Goal: Navigation & Orientation: Find specific page/section

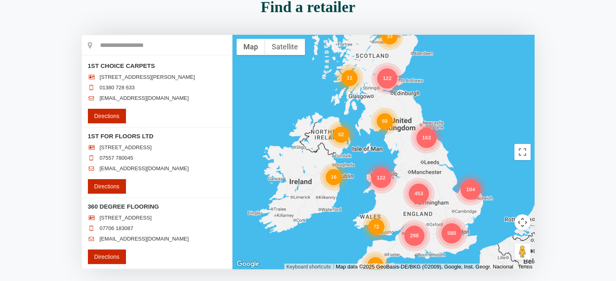
scroll to position [94, 0]
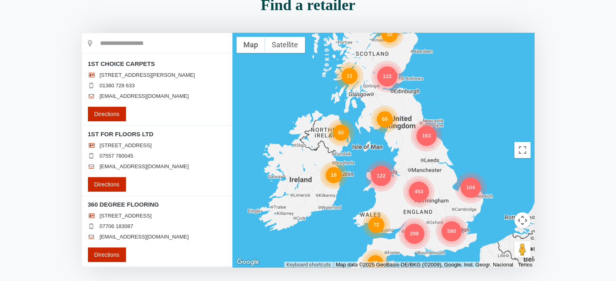
click at [382, 119] on div "69" at bounding box center [385, 119] width 16 height 16
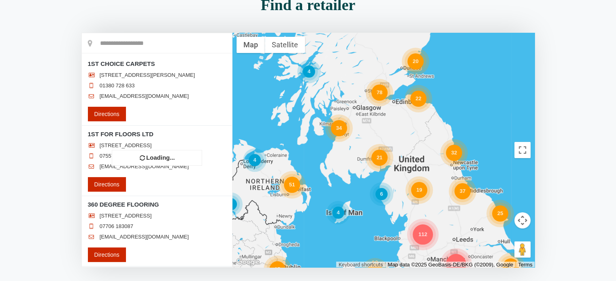
click at [364, 43] on div "21 34 37 58 22 51 112 37 17 15 120 28 7 78 13 26 48 19 20 4 25 4 32 4 6 2 4" at bounding box center [383, 150] width 302 height 235
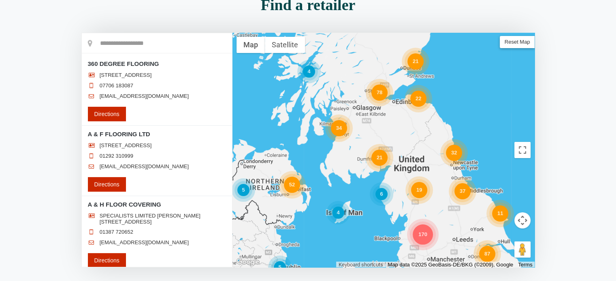
drag, startPoint x: 380, startPoint y: 190, endPoint x: 342, endPoint y: 88, distance: 109.3
click at [342, 88] on div "21 34 37 22 52 170 87 78 19 5 21 4 11 4 32 5 6" at bounding box center [383, 150] width 302 height 235
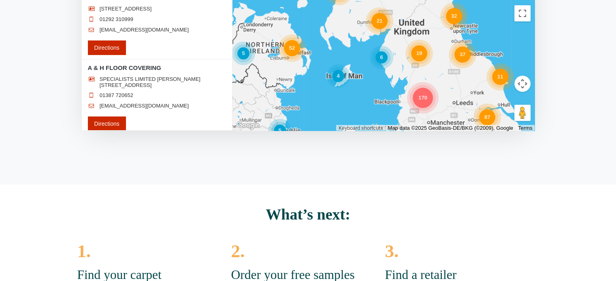
scroll to position [268, 0]
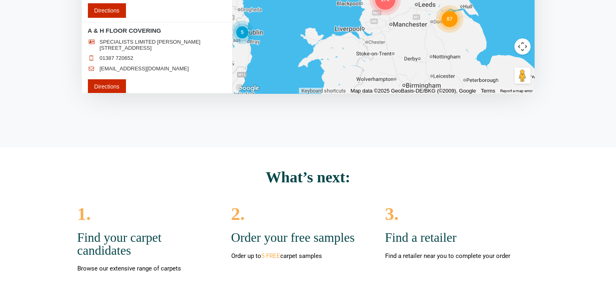
drag, startPoint x: 451, startPoint y: 51, endPoint x: 414, endPoint y: -11, distance: 71.8
click at [414, 0] on html "Consent Details [#IABV2SETTINGS#] About This website uses cookies We use cookie…" at bounding box center [308, 170] width 616 height 877
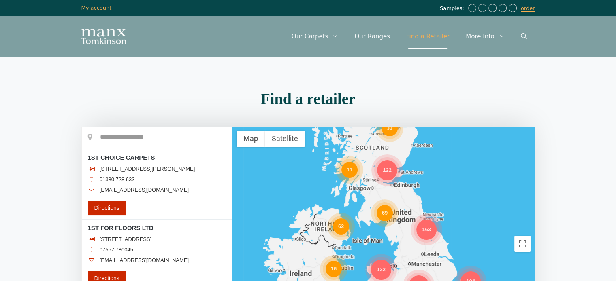
scroll to position [1273, 0]
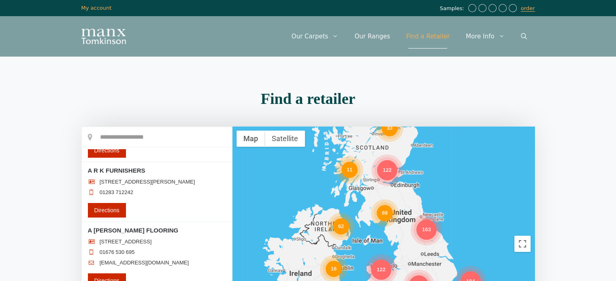
click at [232, 155] on div "1ST CHOICE CARPETS [STREET_ADDRESS][PERSON_NAME] 01380 728 633 [EMAIL_ADDRESS][…" at bounding box center [157, 255] width 150 height 212
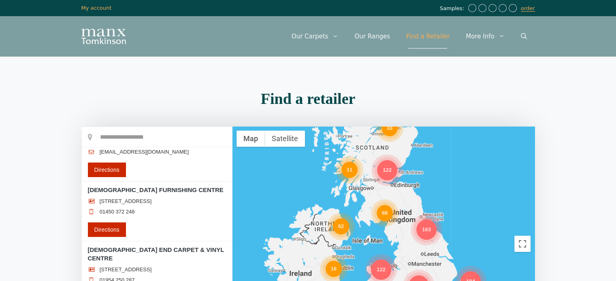
scroll to position [35643, 0]
